Goal: Check status: Check status

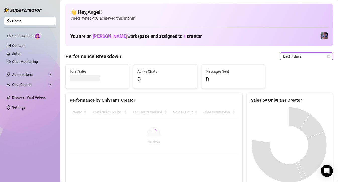
click at [305, 56] on span "Last 7 days" at bounding box center [306, 57] width 47 height 8
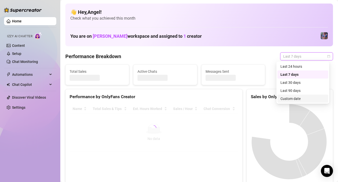
click at [294, 97] on div "Custom date" at bounding box center [302, 99] width 45 height 6
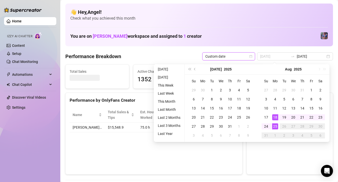
type input "[DATE]"
click at [276, 116] on div "18" at bounding box center [275, 117] width 6 height 6
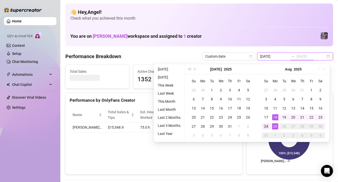
type input "[DATE]"
click at [267, 125] on div "24" at bounding box center [266, 126] width 6 height 6
type input "[DATE]"
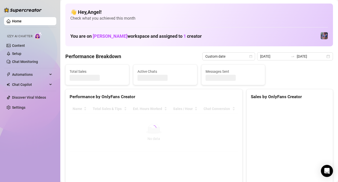
click at [180, 54] on div "Performance Breakdown Custom date [DATE] [DATE]" at bounding box center [199, 56] width 268 height 8
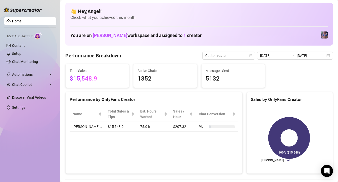
scroll to position [2, 0]
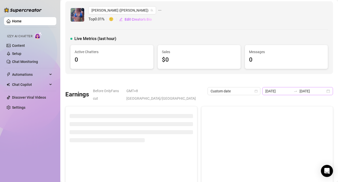
click at [292, 91] on div at bounding box center [295, 91] width 8 height 4
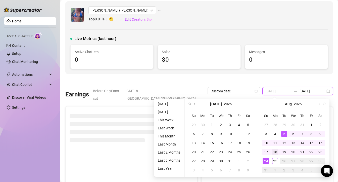
type input "[DATE]"
click at [275, 152] on div "18" at bounding box center [275, 152] width 6 height 6
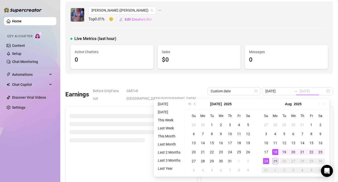
click at [266, 160] on div "24" at bounding box center [266, 161] width 6 height 6
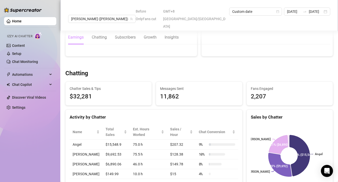
scroll to position [137, 0]
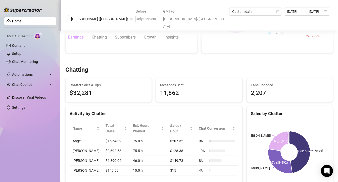
click at [17, 23] on link "Home" at bounding box center [17, 21] width 10 height 4
